Goal: Task Accomplishment & Management: Use online tool/utility

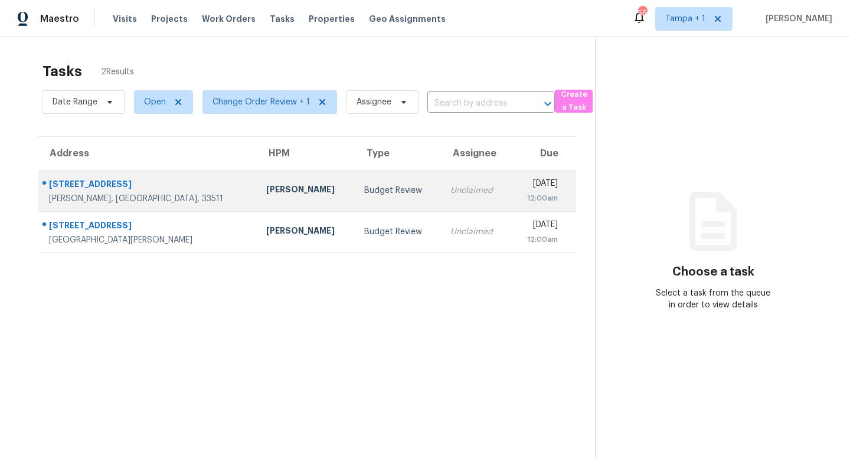
click at [364, 191] on div "Budget Review" at bounding box center [397, 191] width 67 height 12
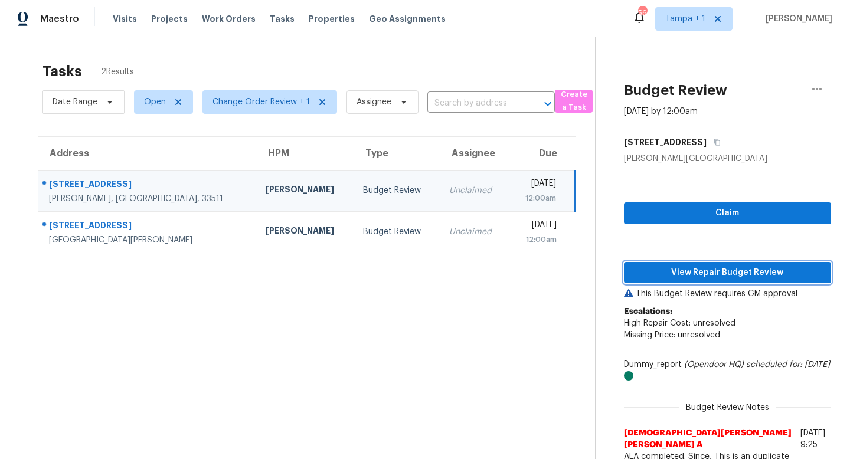
click at [733, 267] on span "View Repair Budget Review" at bounding box center [727, 273] width 188 height 15
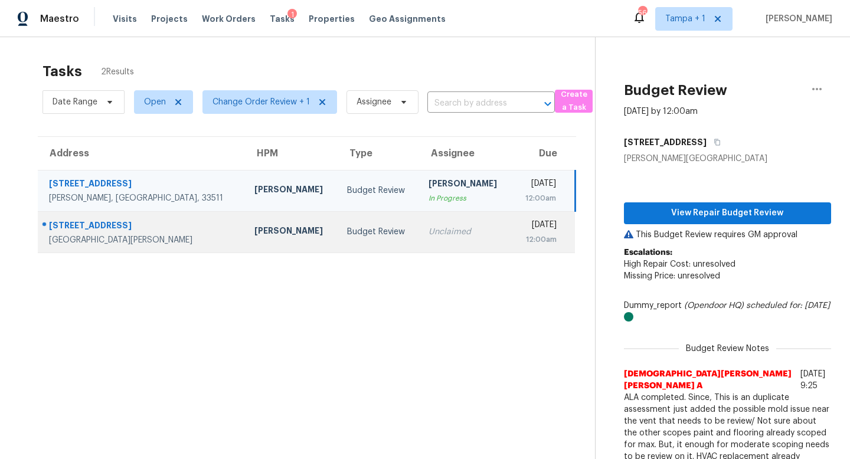
click at [419, 238] on td "Unclaimed" at bounding box center [465, 231] width 93 height 41
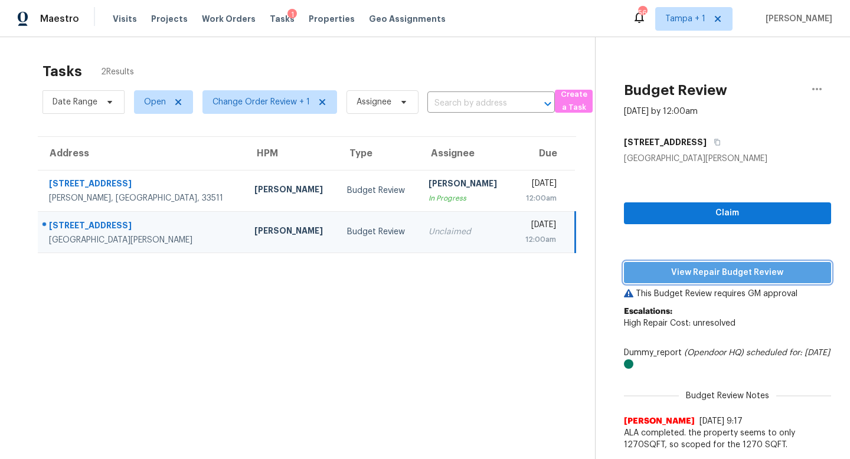
click at [712, 276] on span "View Repair Budget Review" at bounding box center [727, 273] width 188 height 15
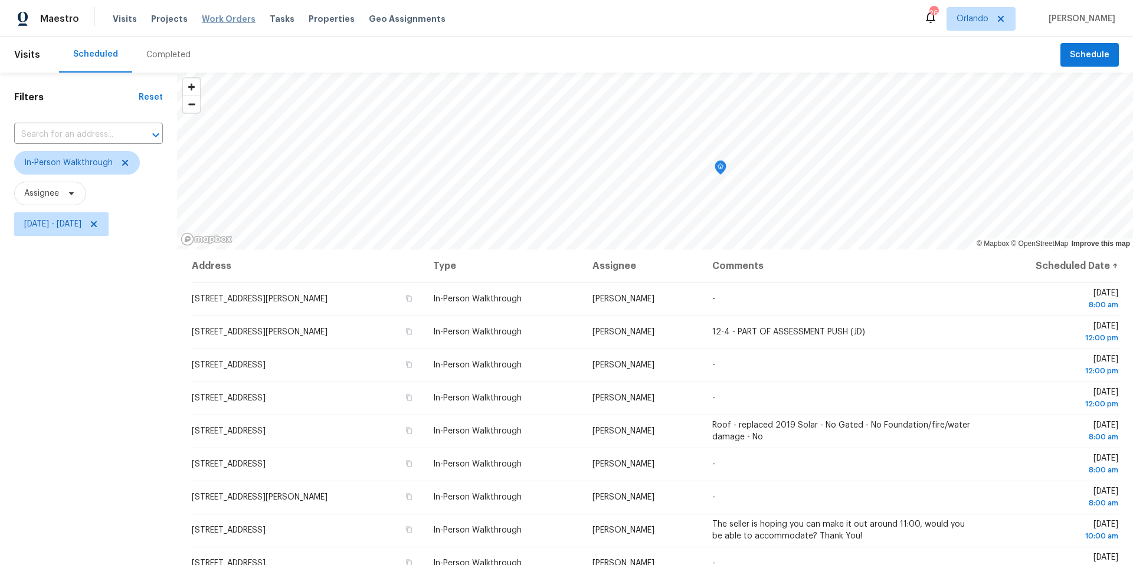
click at [228, 21] on span "Work Orders" at bounding box center [229, 19] width 54 height 12
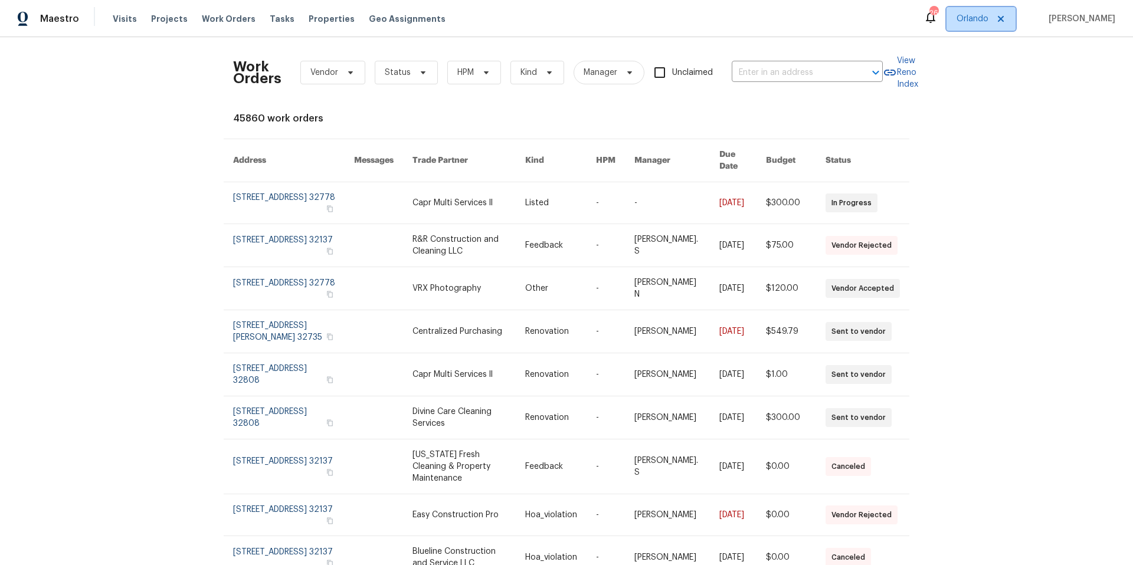
click at [991, 25] on span "Orlando" at bounding box center [980, 19] width 69 height 24
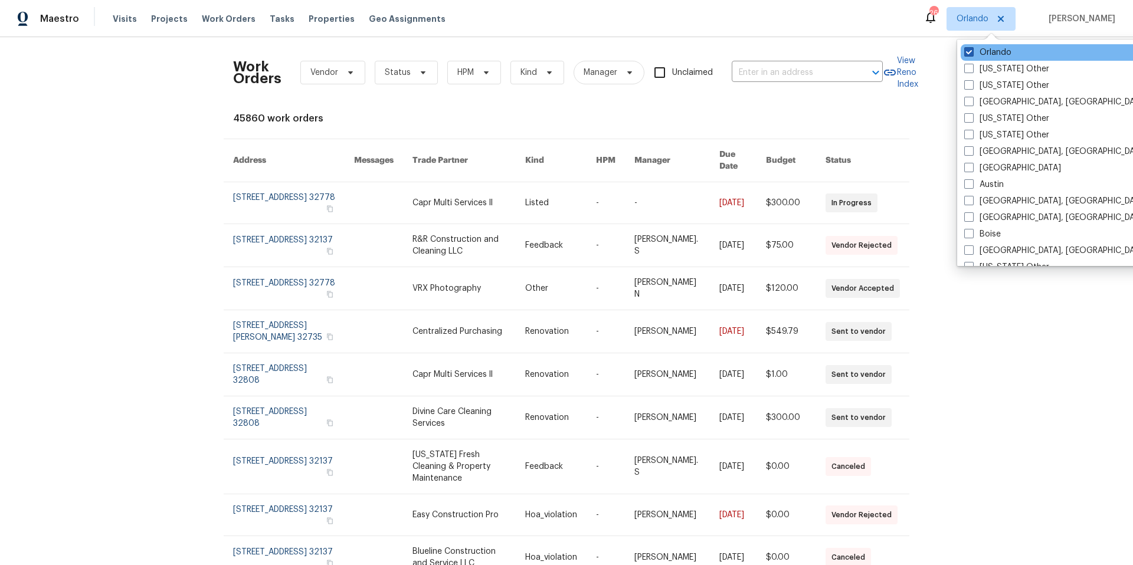
click at [976, 55] on label "Orlando" at bounding box center [987, 53] width 47 height 12
click at [972, 54] on input "Orlando" at bounding box center [968, 51] width 8 height 8
checkbox input "false"
checkbox input "true"
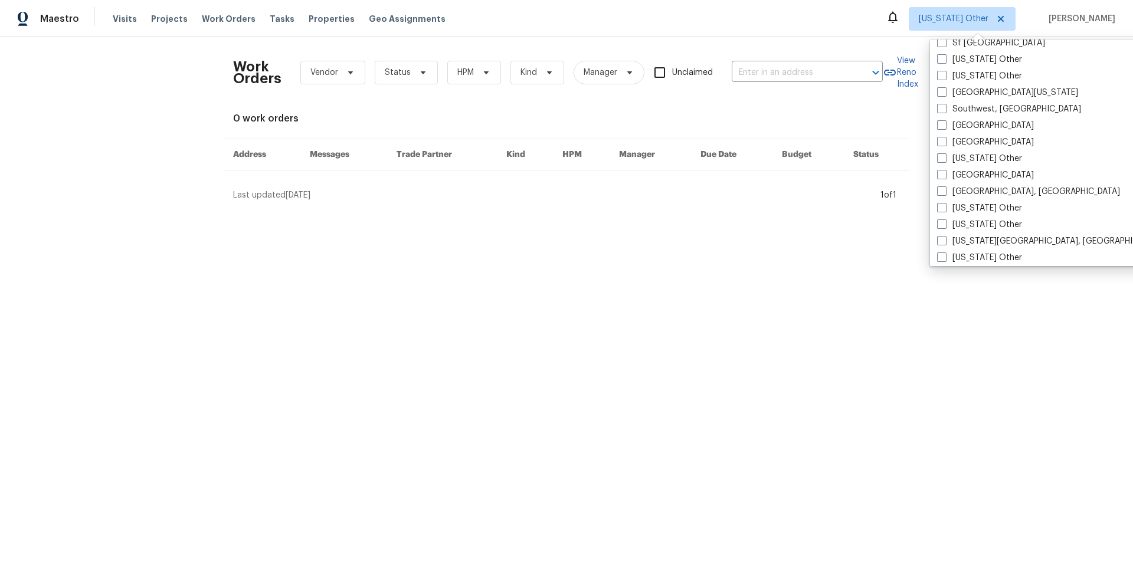
scroll to position [1676, 0]
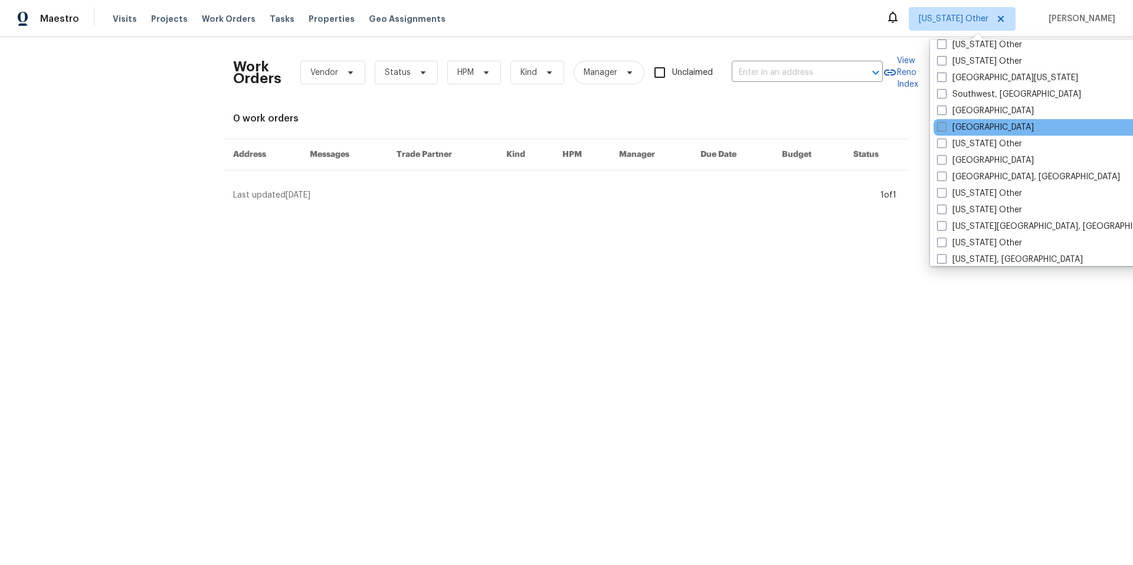
click at [950, 131] on label "[GEOGRAPHIC_DATA]" at bounding box center [985, 128] width 97 height 12
click at [945, 129] on input "[GEOGRAPHIC_DATA]" at bounding box center [941, 126] width 8 height 8
checkbox input "true"
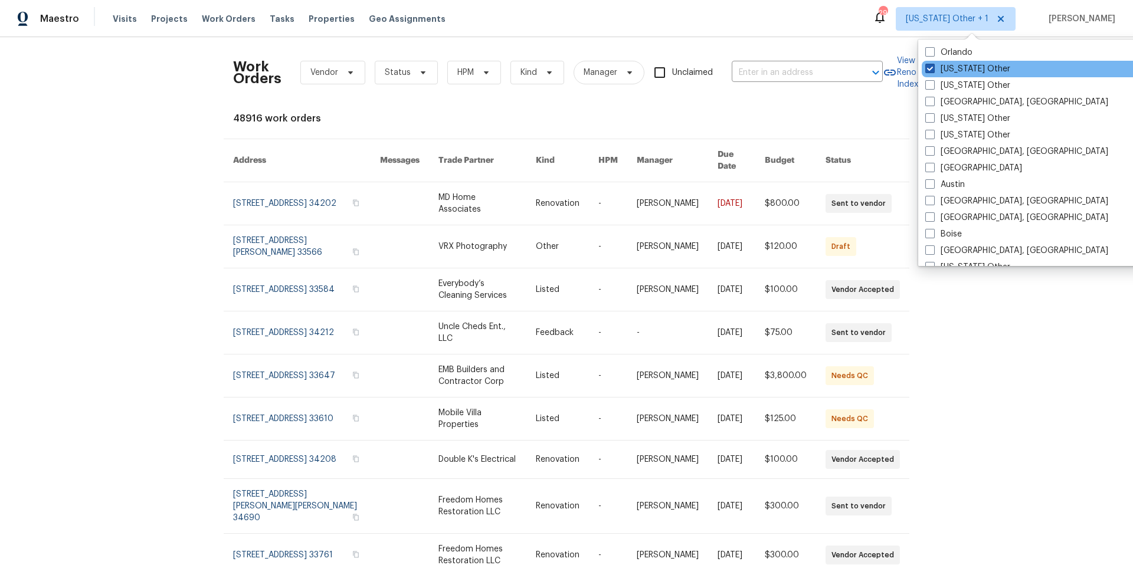
click at [945, 65] on label "[US_STATE] Other" at bounding box center [967, 69] width 85 height 12
click at [933, 65] on input "[US_STATE] Other" at bounding box center [929, 67] width 8 height 8
checkbox input "false"
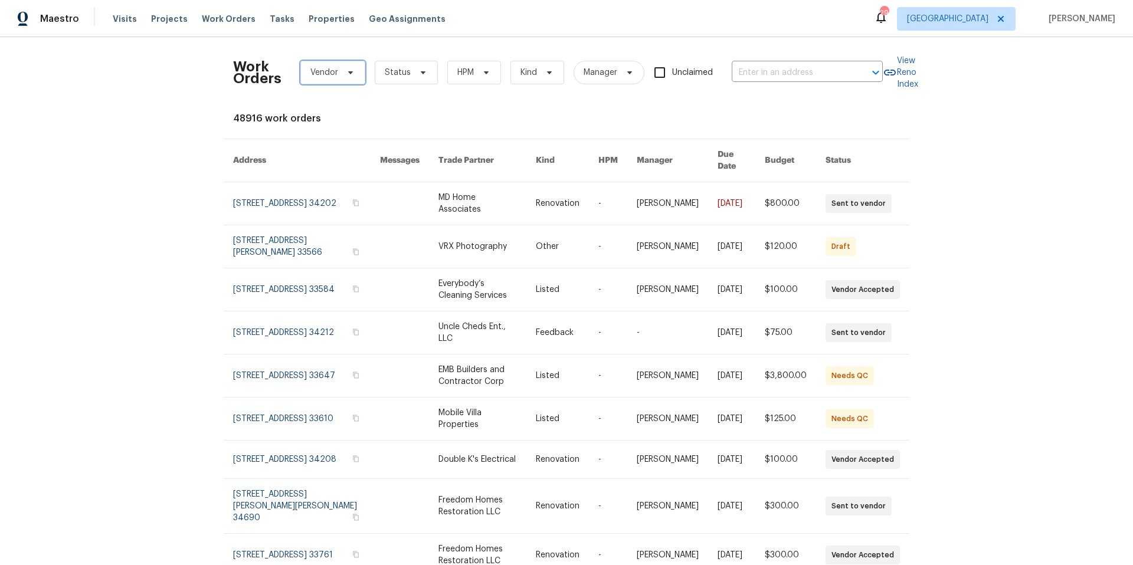
click at [348, 73] on icon at bounding box center [350, 72] width 9 height 9
type input "hs renew"
click at [426, 75] on span "Status" at bounding box center [406, 73] width 63 height 24
click at [168, 21] on span "Projects" at bounding box center [169, 19] width 37 height 12
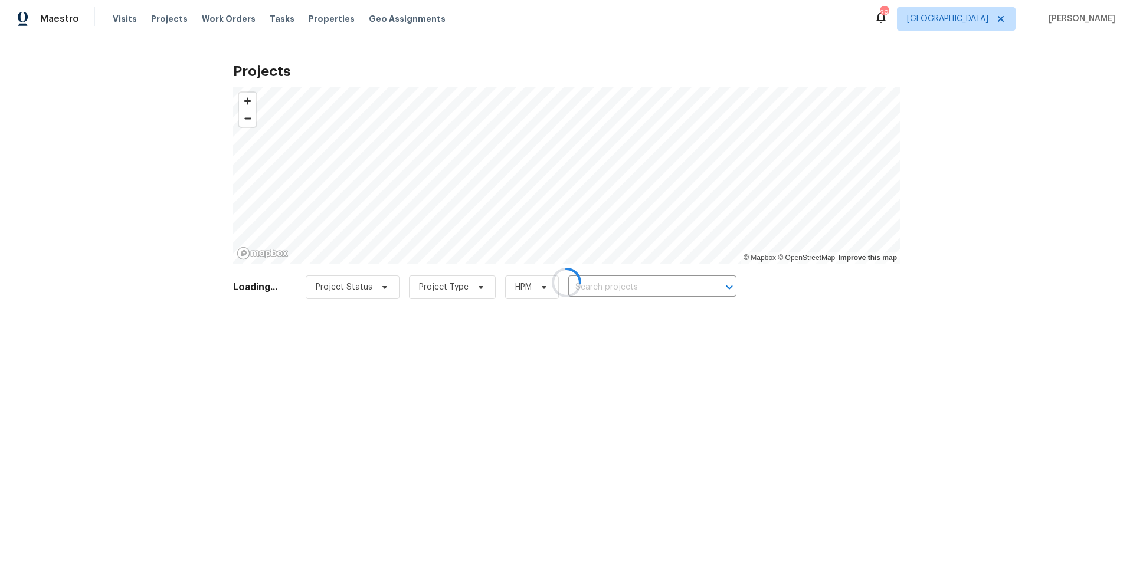
click at [209, 17] on div at bounding box center [566, 282] width 1133 height 565
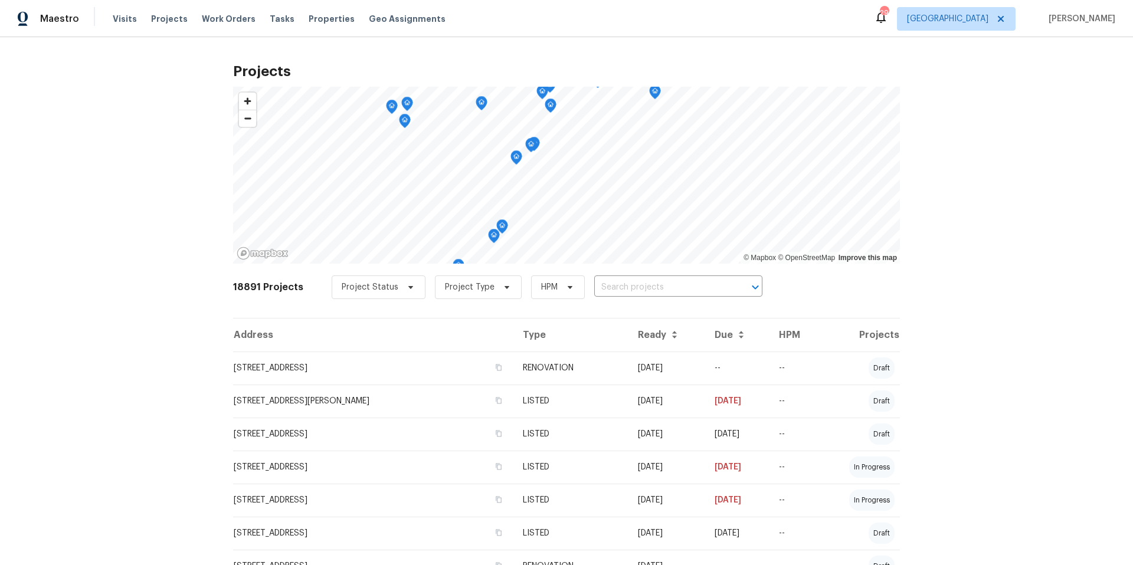
click at [213, 18] on span "Work Orders" at bounding box center [229, 19] width 54 height 12
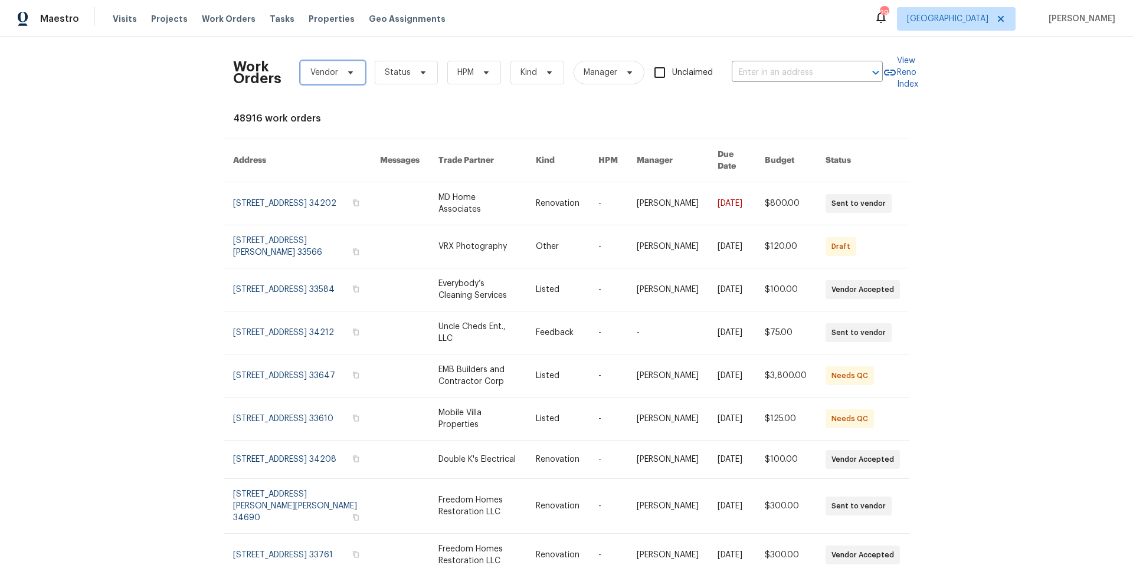
click at [349, 74] on icon at bounding box center [350, 72] width 9 height 9
type input "hs"
click at [409, 111] on input "hs" at bounding box center [368, 110] width 126 height 24
click at [90, 97] on div "Work Orders Vendor Status HPM Kind Manager Unclaimed ​ View Reno Index 48916 wo…" at bounding box center [566, 301] width 1133 height 528
click at [354, 76] on icon at bounding box center [350, 72] width 9 height 9
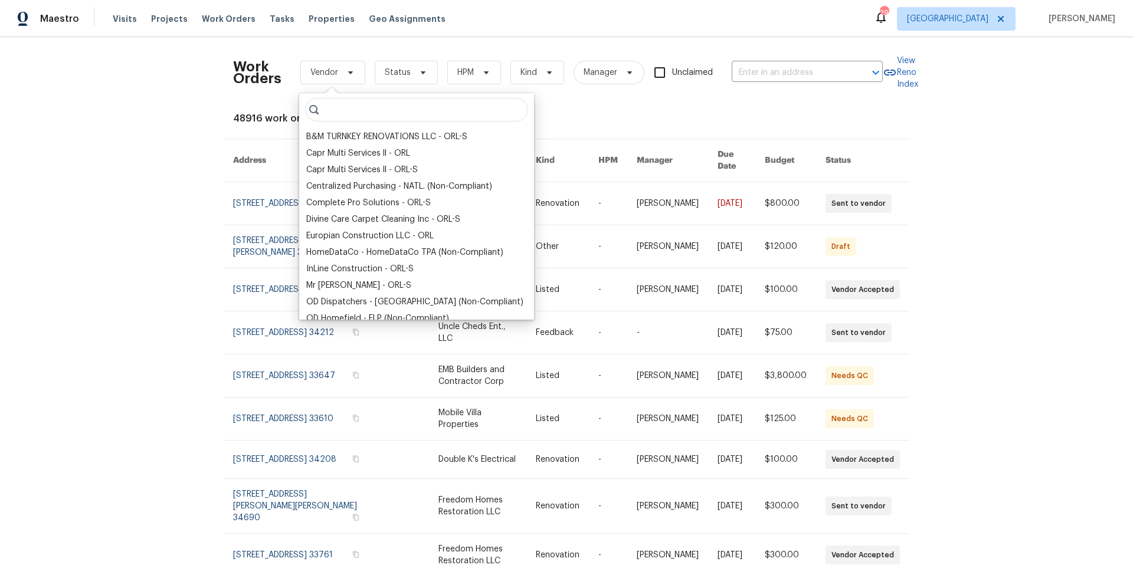
click at [88, 139] on div "Work Orders Vendor Status HPM Kind Manager Unclaimed ​ View Reno Index 48916 wo…" at bounding box center [566, 301] width 1133 height 528
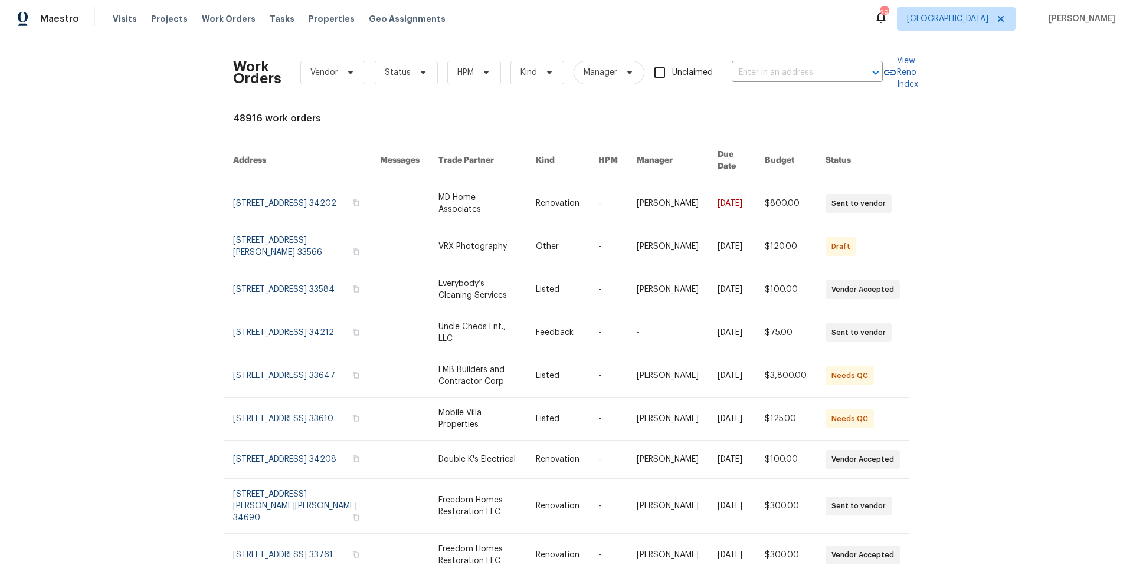
click at [963, 71] on div "Work Orders Vendor Status HPM Kind Manager Unclaimed ​ View Reno Index 48916 wo…" at bounding box center [566, 301] width 1133 height 528
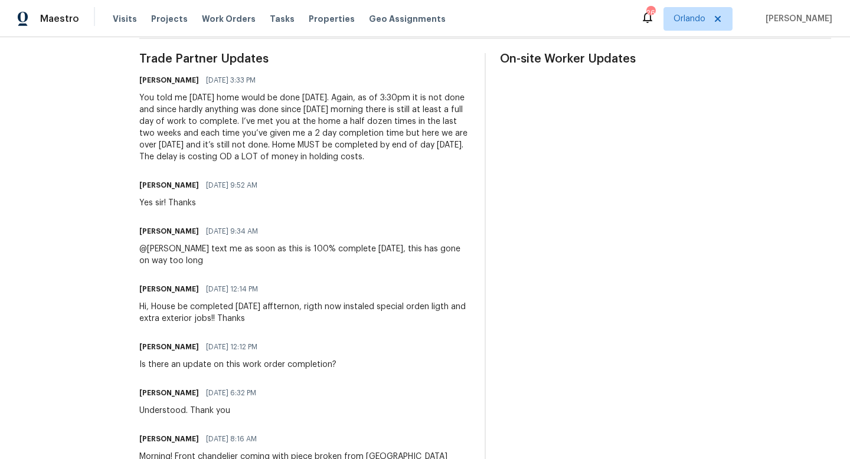
scroll to position [337, 0]
